Goal: Navigation & Orientation: Find specific page/section

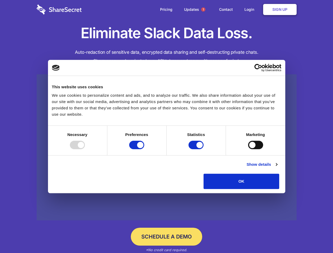
click at [85, 149] on div at bounding box center [77, 145] width 15 height 8
click at [144, 149] on input "Preferences" at bounding box center [136, 145] width 15 height 8
checkbox input "false"
click at [197, 149] on input "Statistics" at bounding box center [196, 145] width 15 height 8
checkbox input "false"
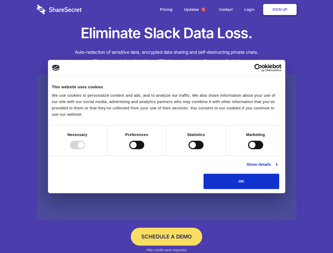
click at [248, 149] on input "Marketing" at bounding box center [255, 145] width 15 height 8
checkbox input "true"
click at [277, 168] on link "Show details" at bounding box center [262, 165] width 31 height 6
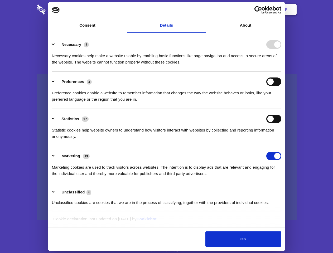
click at [282, 109] on li "Preferences 4 Preference cookies enable a website to remember information that …" at bounding box center [167, 90] width 230 height 37
click at [203, 10] on span "1" at bounding box center [203, 9] width 4 height 4
